Goal: Information Seeking & Learning: Learn about a topic

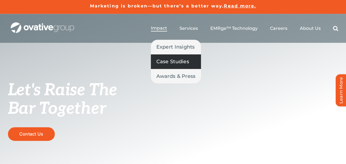
click at [171, 63] on span "Case Studies" at bounding box center [173, 62] width 33 height 8
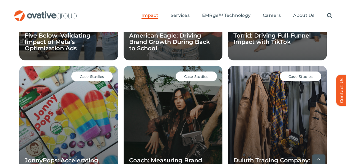
scroll to position [565, 0]
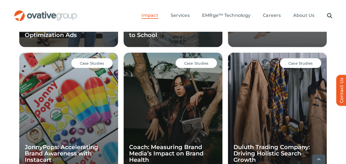
click at [212, 116] on div "Case Studies Coach: Measuring Brand Media’s Impact on Brand Health" at bounding box center [173, 112] width 99 height 119
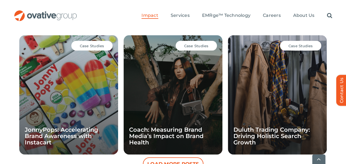
scroll to position [620, 0]
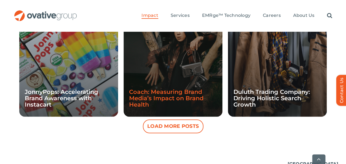
click at [152, 100] on link "Coach: Measuring Brand Media’s Impact on Brand Health" at bounding box center [166, 98] width 74 height 20
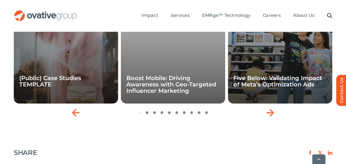
scroll to position [965, 0]
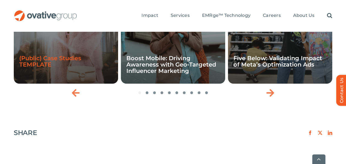
click at [58, 55] on link "(Public) Case Studies TEMPLATE" at bounding box center [50, 61] width 62 height 13
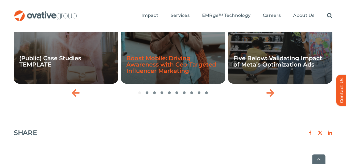
click at [174, 60] on link "Boost Mobile: Driving Awareness with Geo-Targeted Influencer Marketing" at bounding box center [172, 65] width 90 height 20
